Goal: Find specific page/section: Find specific page/section

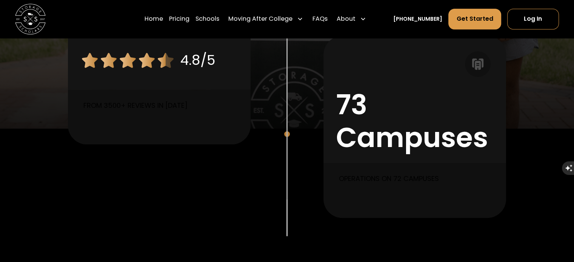
scroll to position [605, 0]
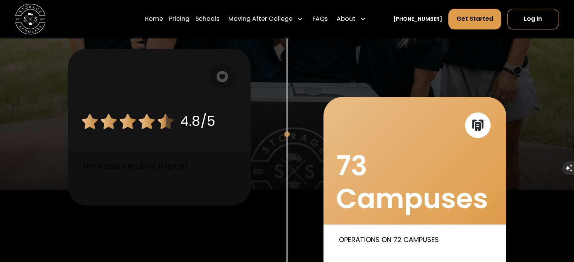
click at [375, 164] on div "73 Campuses" at bounding box center [415, 182] width 158 height 66
click at [474, 122] on icon at bounding box center [474, 124] width 5 height 9
click at [386, 242] on p "Operations on 72 Campuses" at bounding box center [417, 240] width 156 height 10
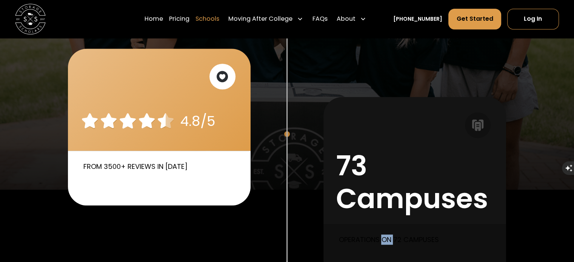
click at [215, 19] on link "Schools" at bounding box center [207, 18] width 24 height 21
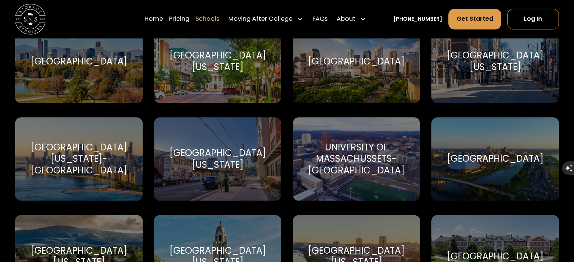
scroll to position [3786, 0]
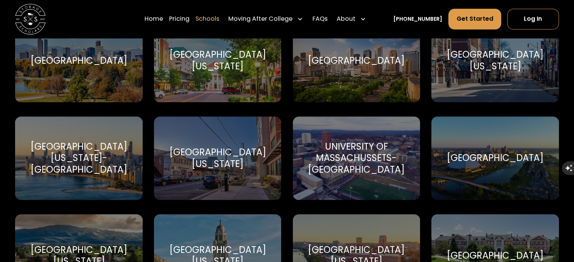
drag, startPoint x: 0, startPoint y: 0, endPoint x: 261, endPoint y: 112, distance: 284.1
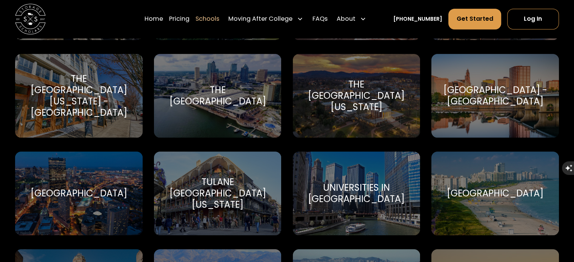
scroll to position [3270, 0]
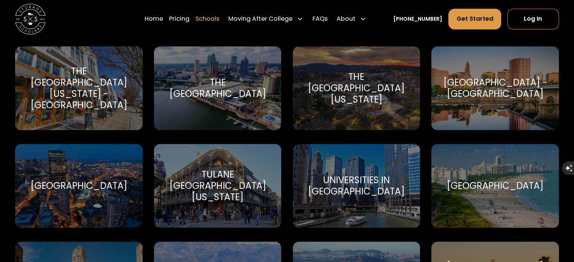
click at [331, 191] on div "Universities in Chicago" at bounding box center [356, 186] width 109 height 23
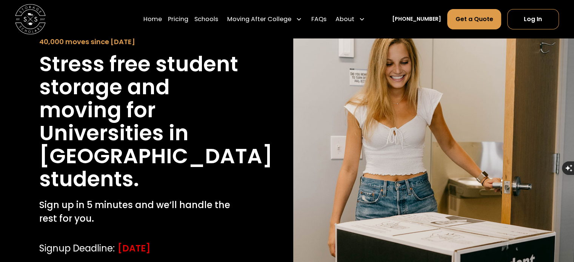
scroll to position [5, 0]
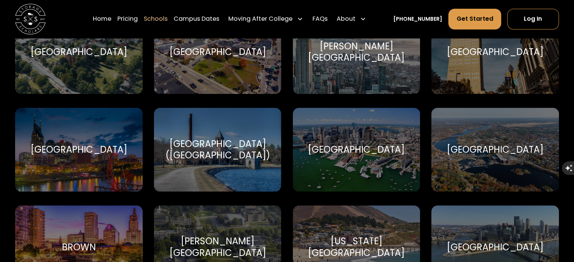
scroll to position [472, 0]
